Goal: Navigation & Orientation: Find specific page/section

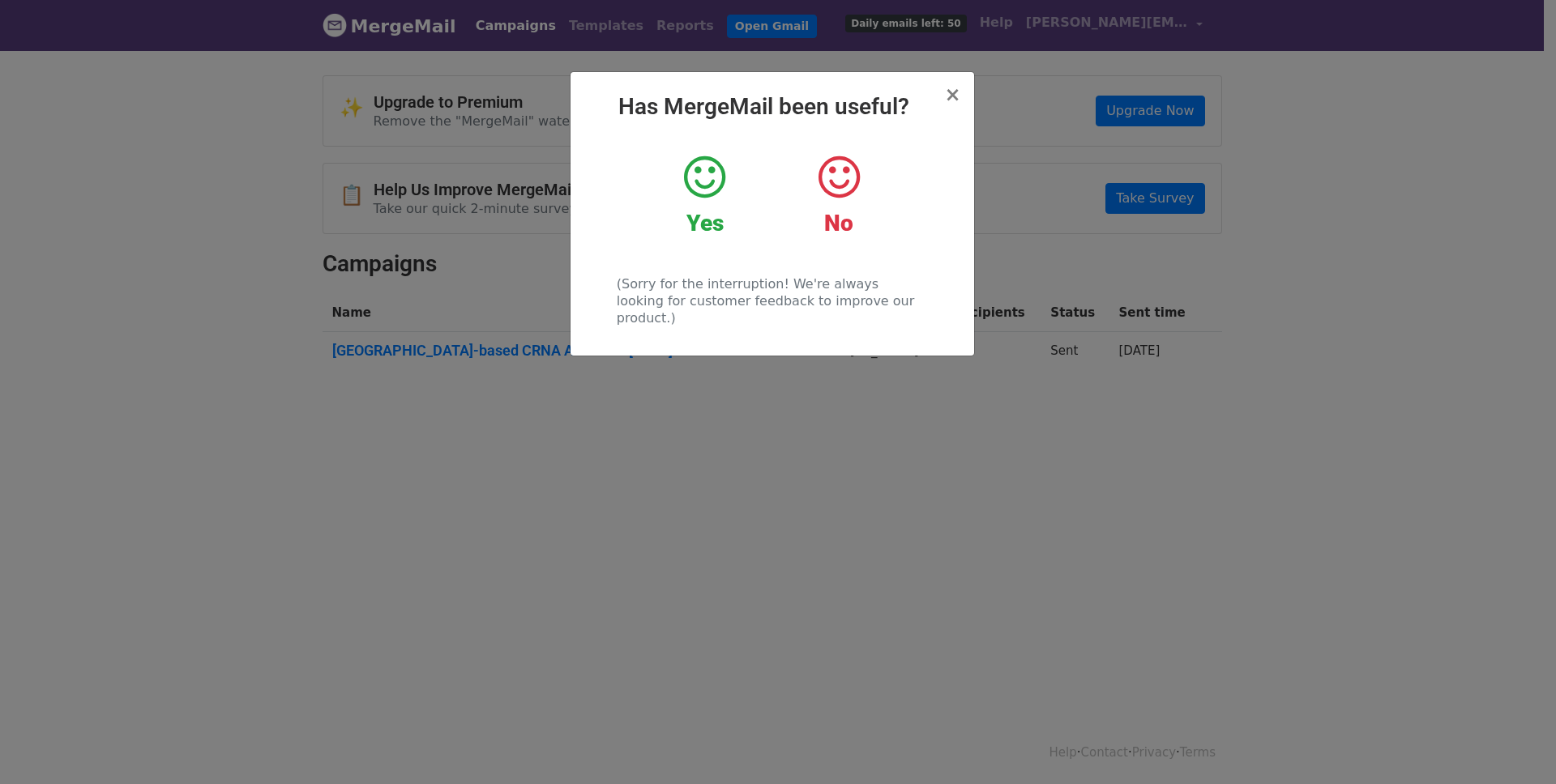
click at [960, 90] on div "× Has MergeMail been useful? Yes No (Sorry for the interruption! We're always l…" at bounding box center [772, 214] width 404 height 283
click at [949, 93] on span "×" at bounding box center [952, 94] width 17 height 23
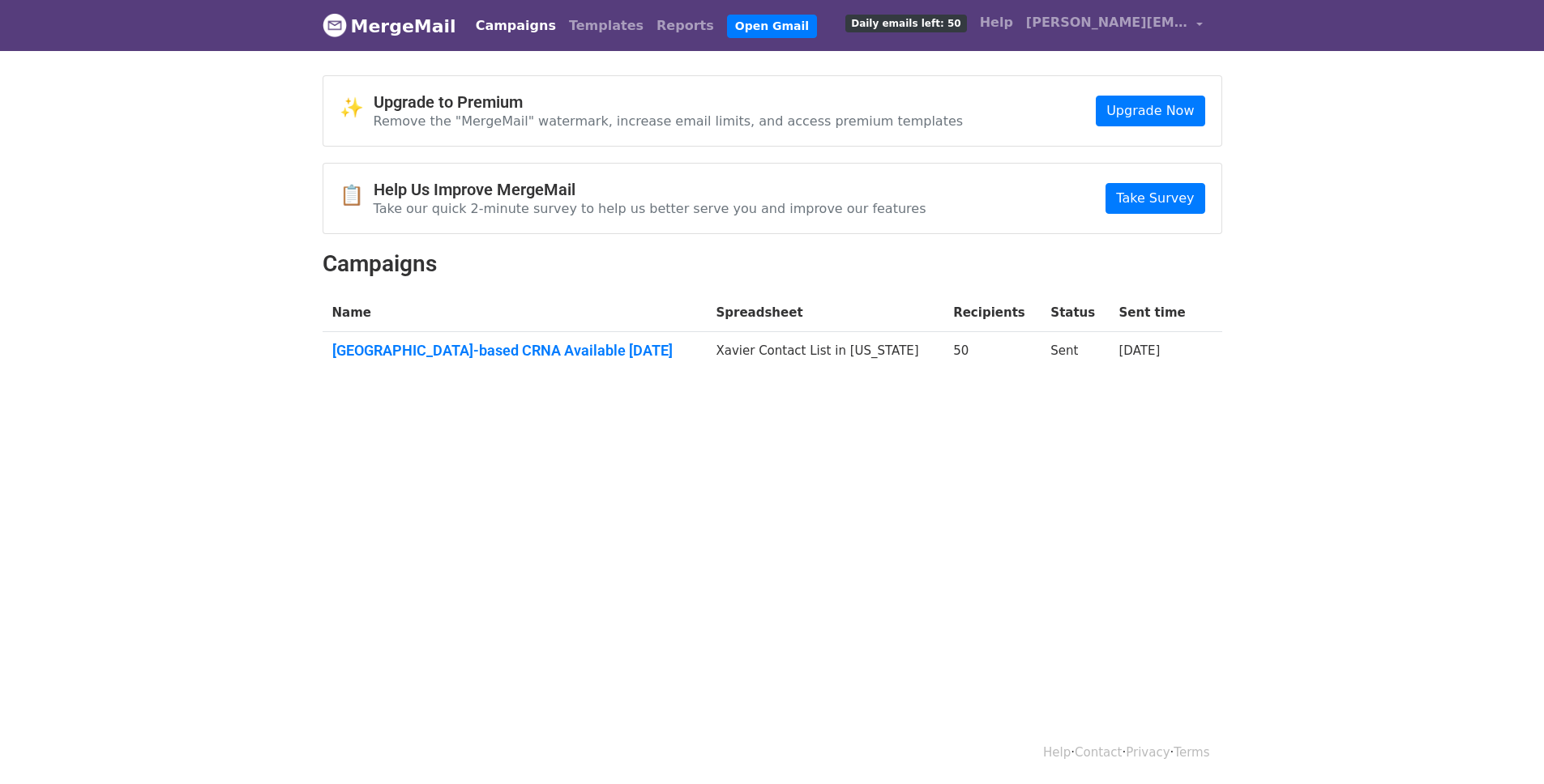
click at [1338, 228] on body "MergeMail Campaigns Templates Reports Open Gmail Daily emails left: 50 Help alm…" at bounding box center [772, 227] width 1544 height 454
click at [562, 26] on link "Templates" at bounding box center [605, 26] width 88 height 32
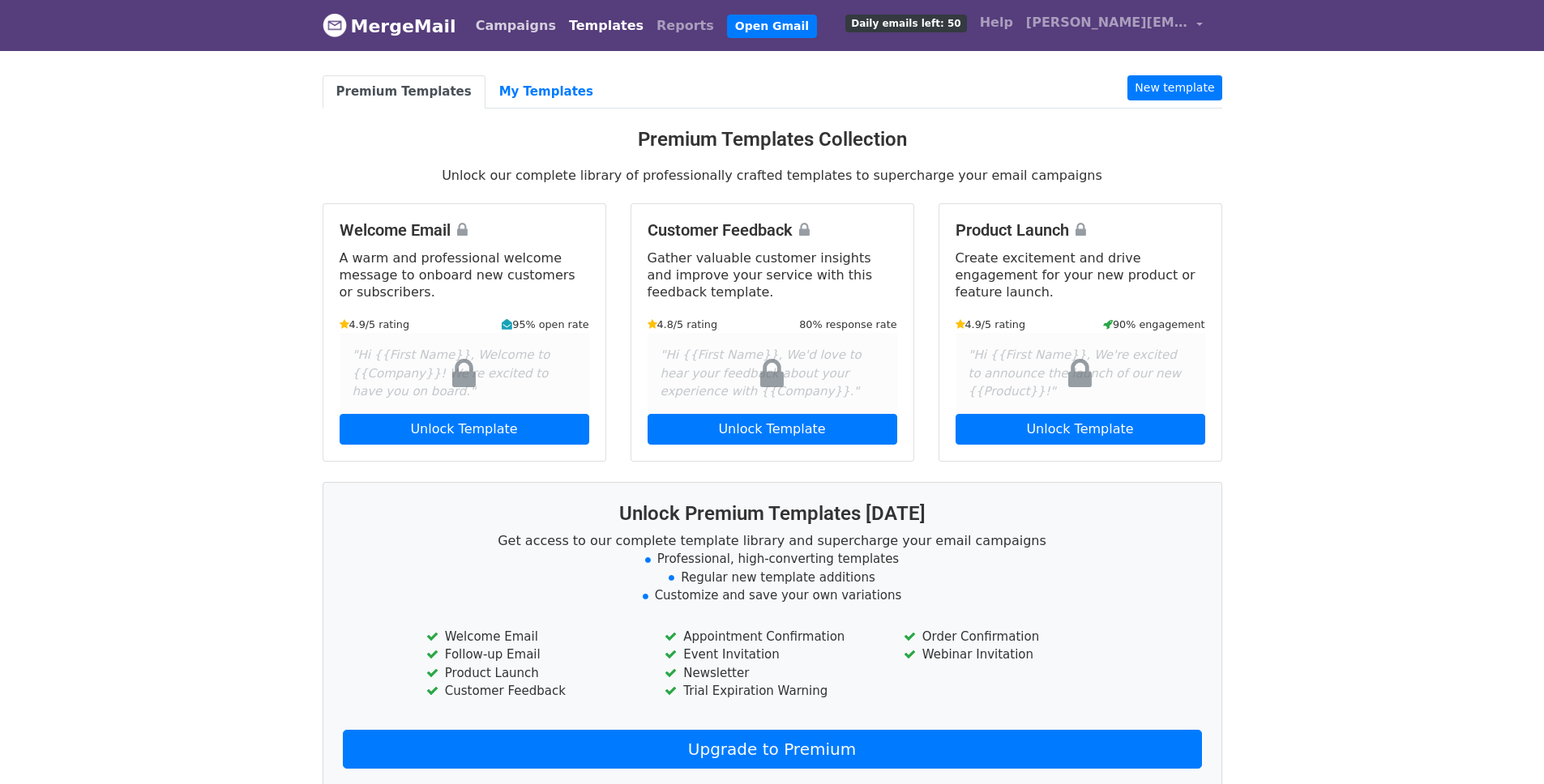
click at [506, 28] on link "Campaigns" at bounding box center [516, 26] width 93 height 32
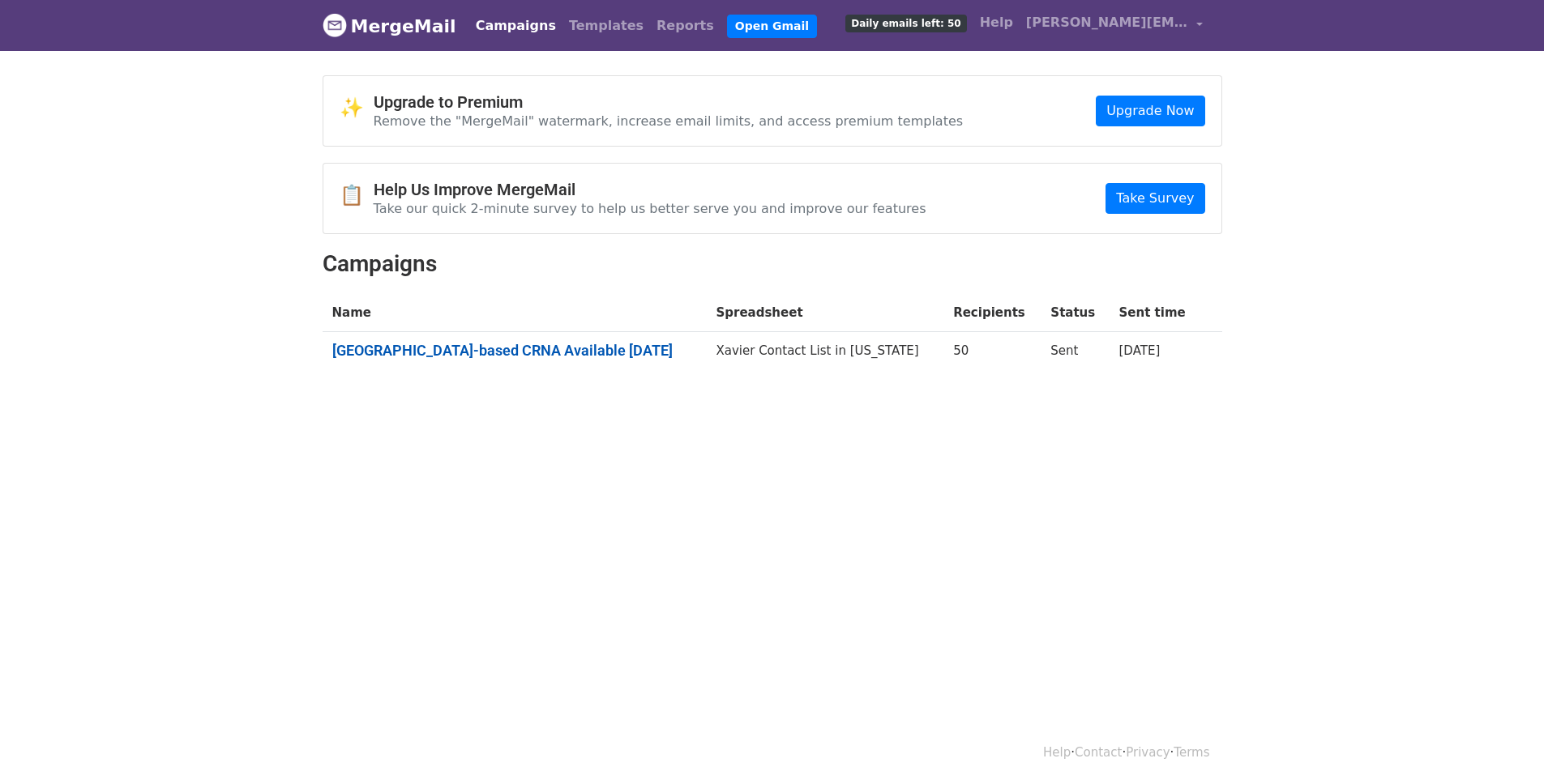
click at [492, 356] on link "[GEOGRAPHIC_DATA]-based CRNA Available [DATE]" at bounding box center [515, 350] width 365 height 18
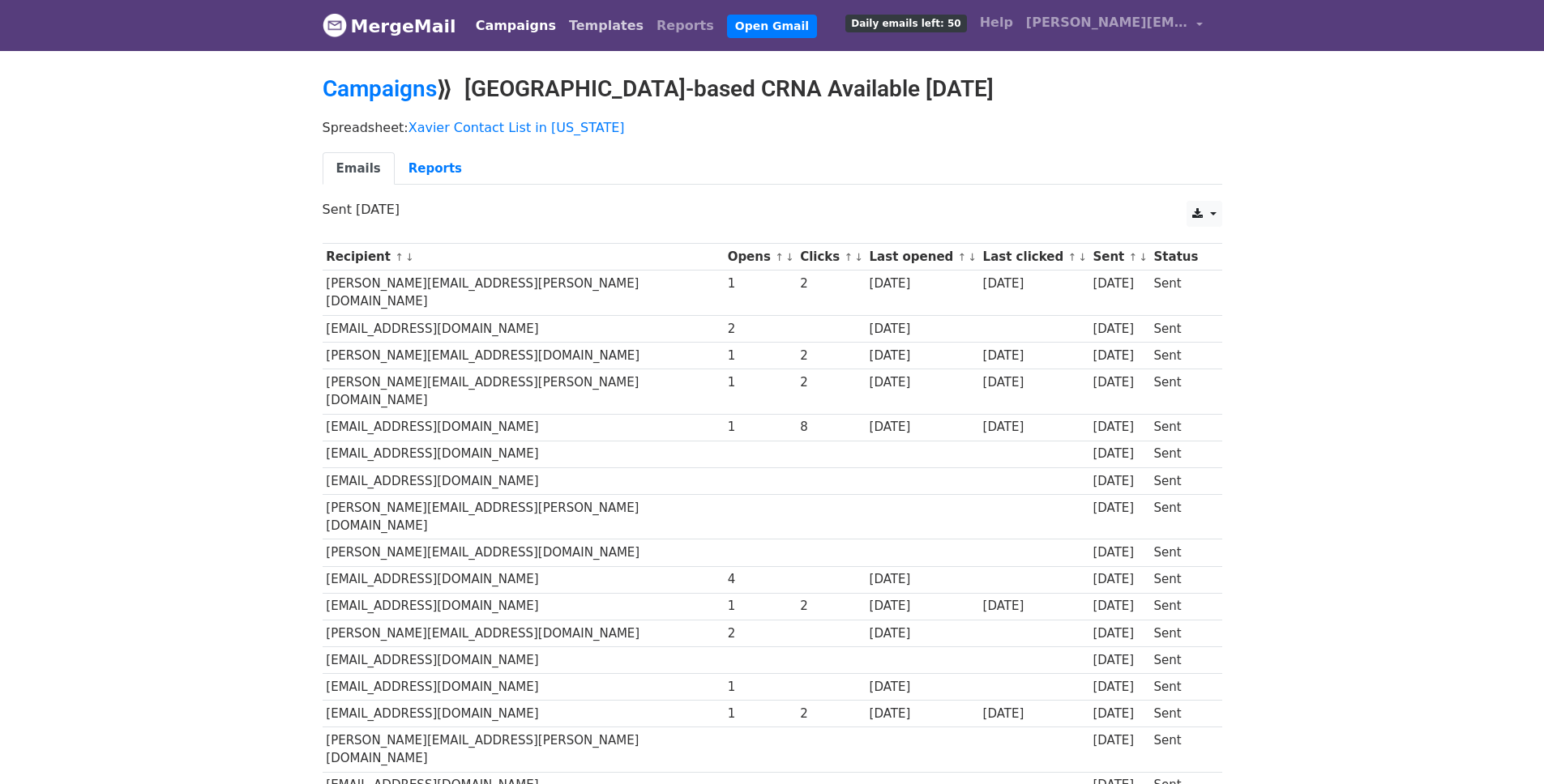
click at [590, 24] on link "Templates" at bounding box center [605, 26] width 88 height 32
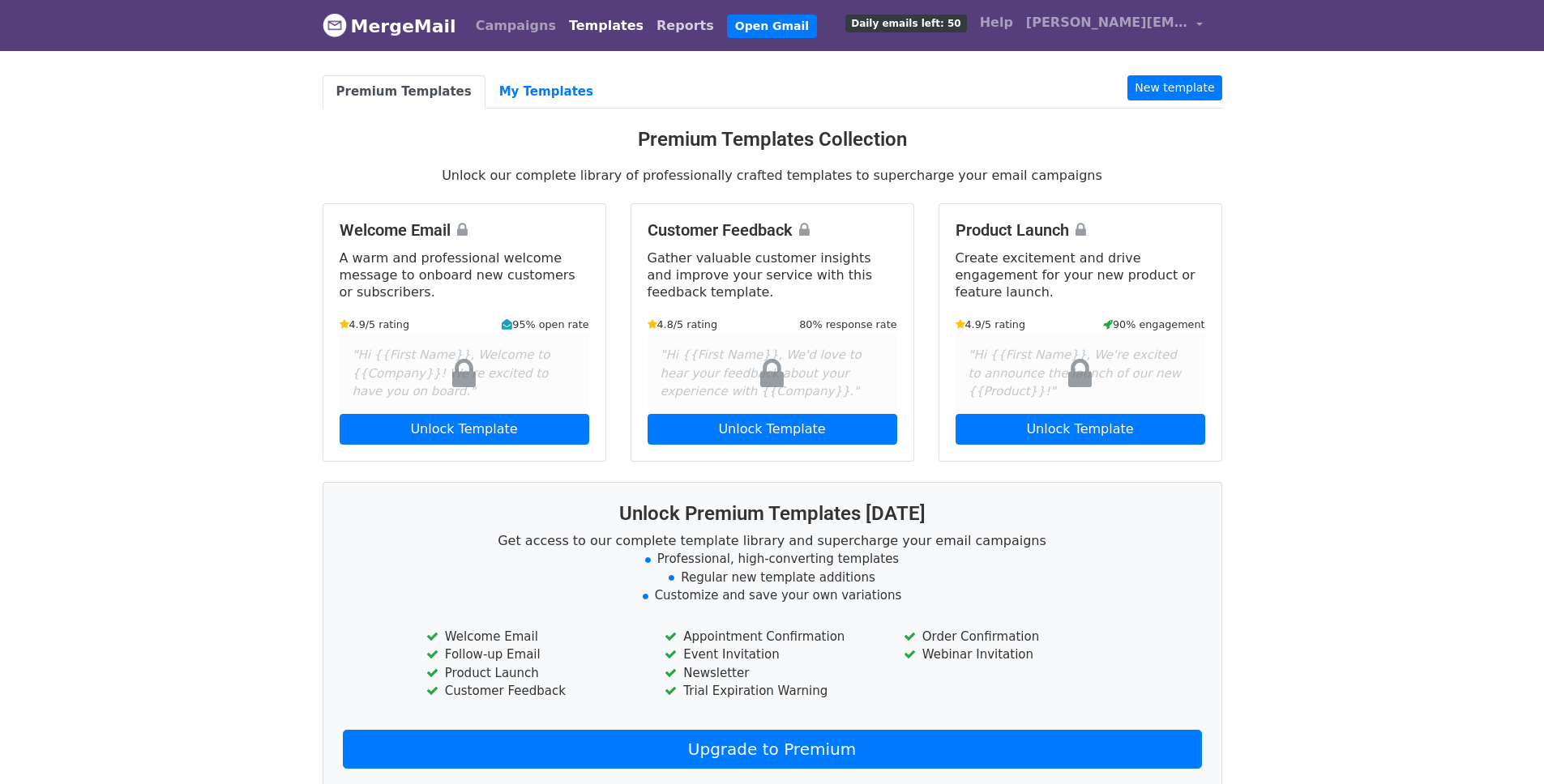
click at [650, 24] on link "Reports" at bounding box center [685, 26] width 70 height 32
click at [508, 95] on link "My Templates" at bounding box center [545, 92] width 121 height 33
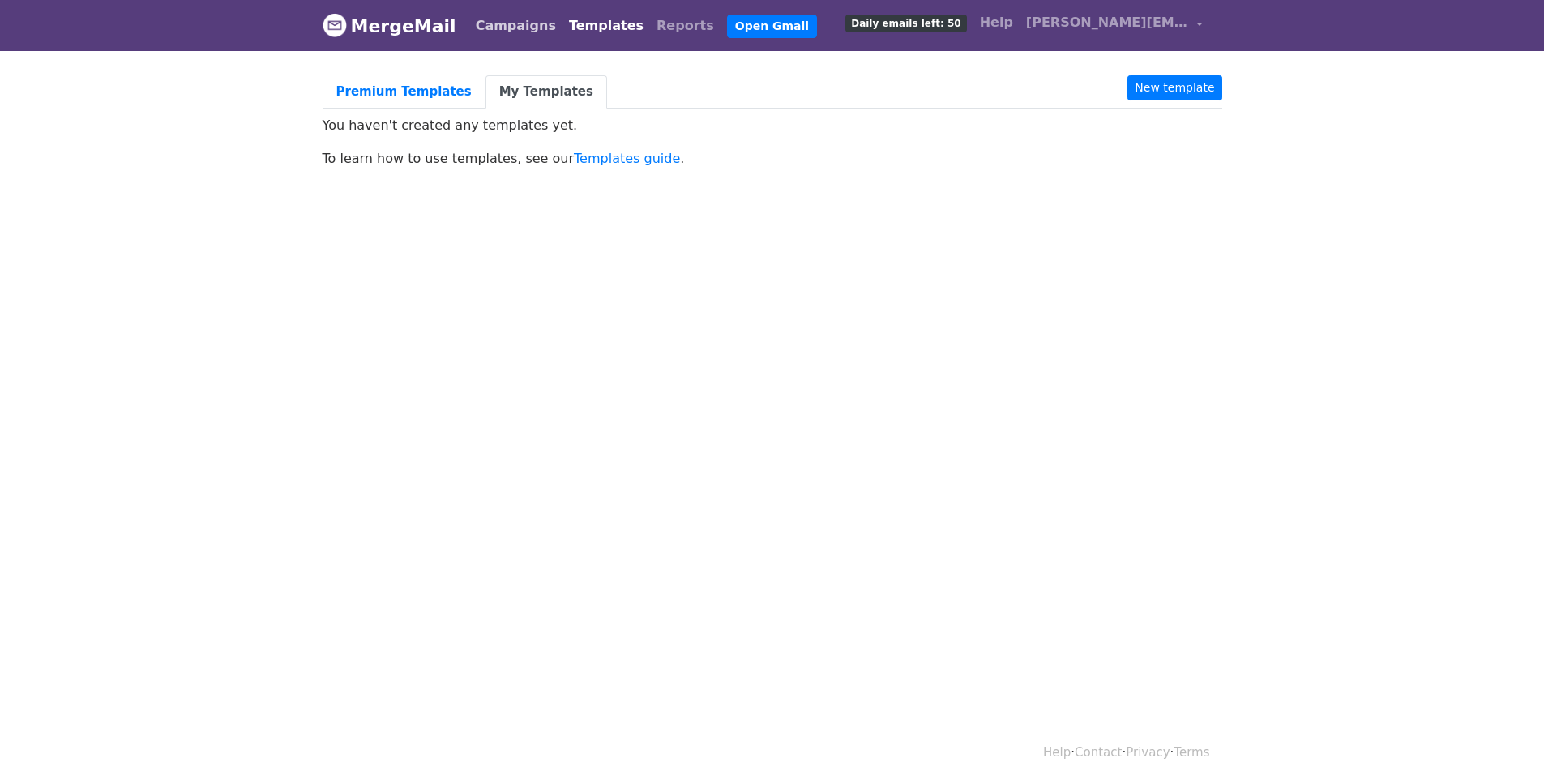
click at [482, 17] on link "Campaigns" at bounding box center [516, 26] width 93 height 32
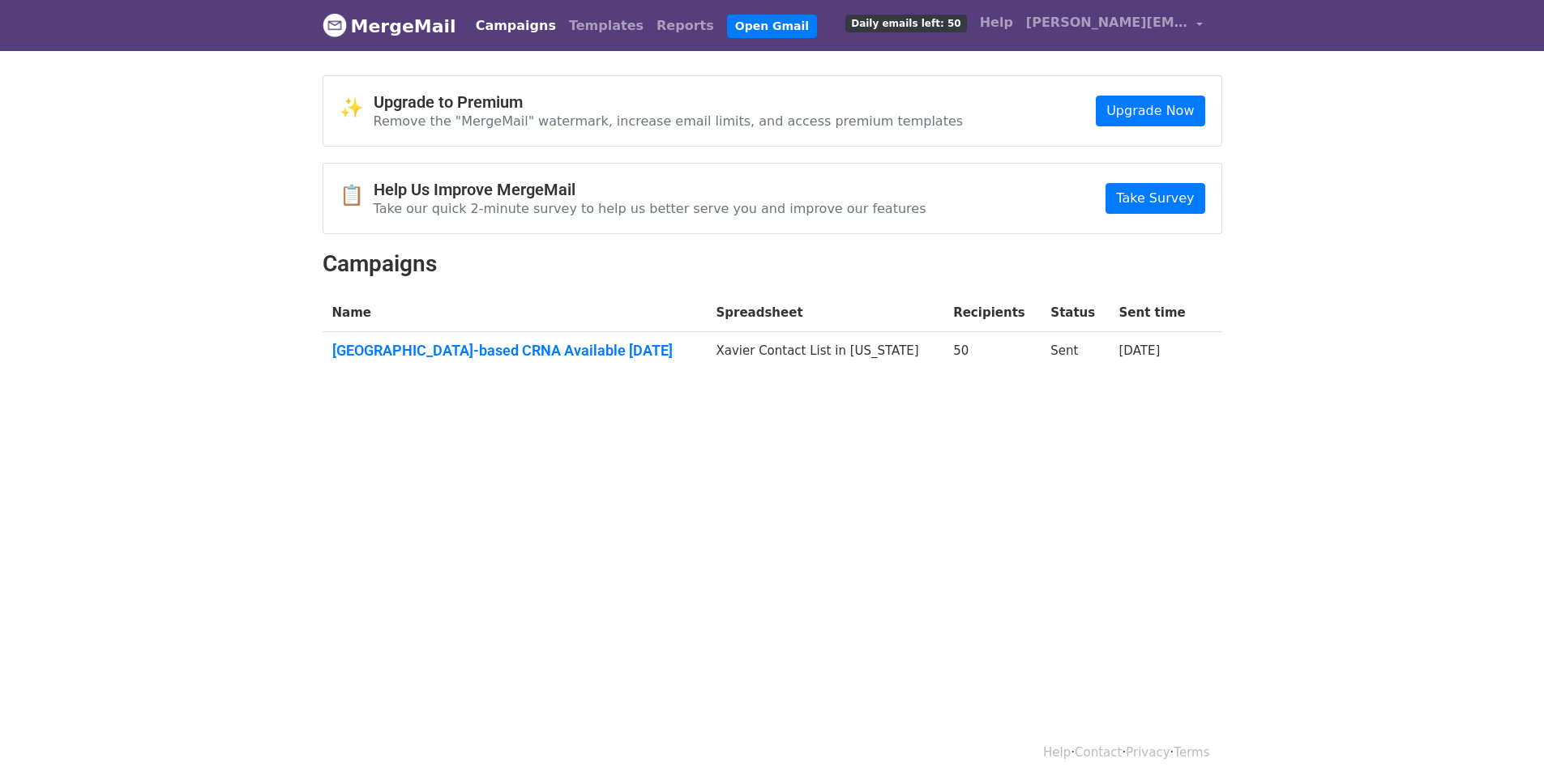
click at [492, 30] on link "Campaigns" at bounding box center [516, 26] width 93 height 32
